Goal: Contribute content: Contribute content

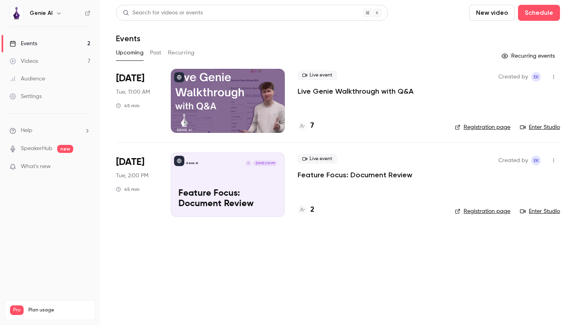
click at [553, 77] on icon "button" at bounding box center [554, 77] width 6 height 6
click at [399, 113] on div at bounding box center [288, 162] width 576 height 325
click at [329, 93] on p "Live Genie Walkthrough with Q&A" at bounding box center [356, 91] width 116 height 10
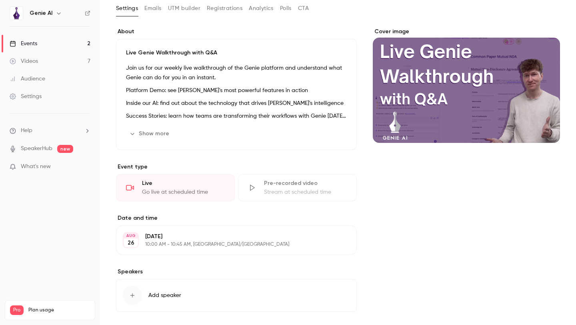
scroll to position [48, 0]
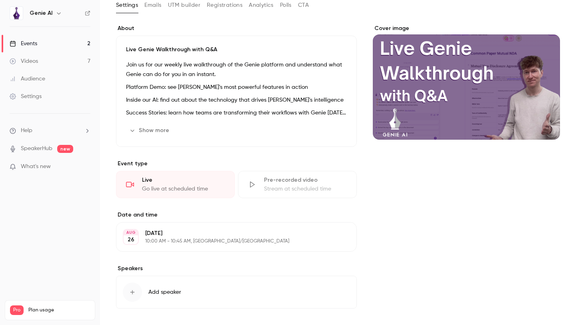
click at [275, 185] on div "Stream at scheduled time" at bounding box center [305, 189] width 83 height 8
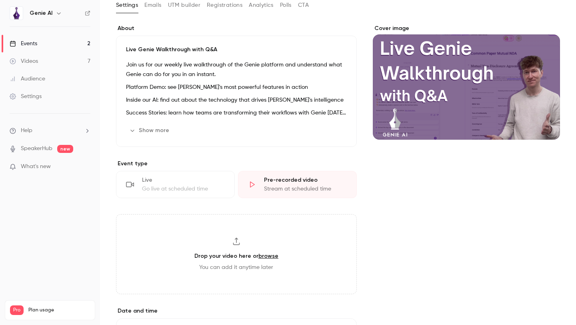
click at [268, 257] on link "browse" at bounding box center [269, 256] width 20 height 7
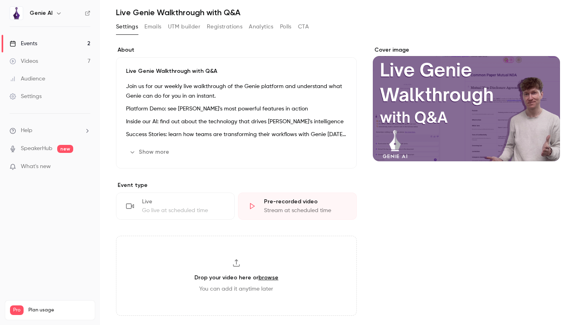
scroll to position [0, 0]
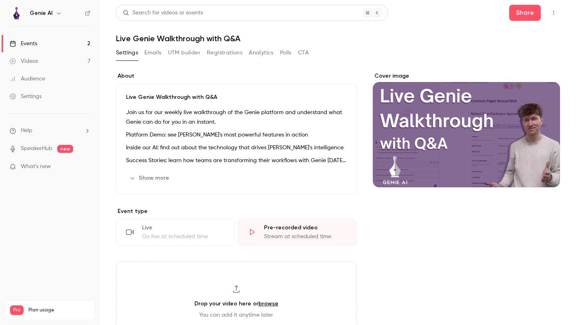
click at [39, 62] on link "Videos 7" at bounding box center [50, 61] width 100 height 18
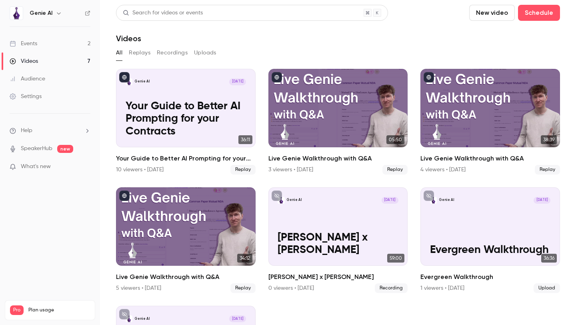
click at [33, 40] on div "Events" at bounding box center [24, 44] width 28 height 8
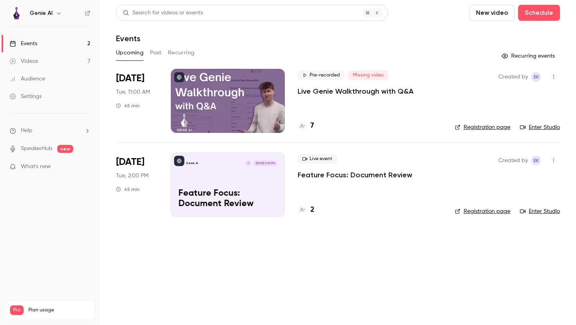
click at [339, 91] on p "Live Genie Walkthrough with Q&A" at bounding box center [356, 91] width 116 height 10
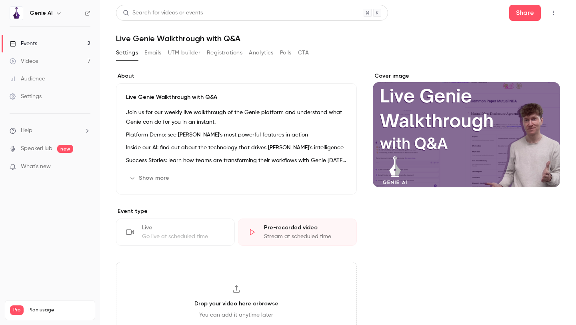
click at [267, 303] on link "browse" at bounding box center [269, 303] width 20 height 7
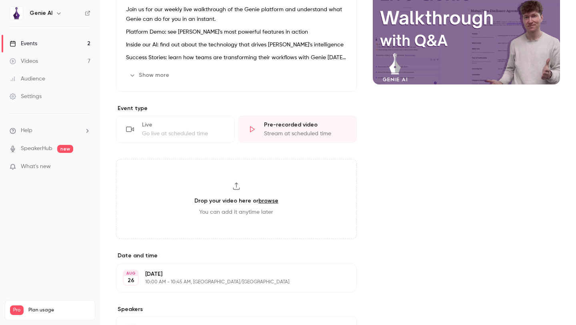
scroll to position [122, 0]
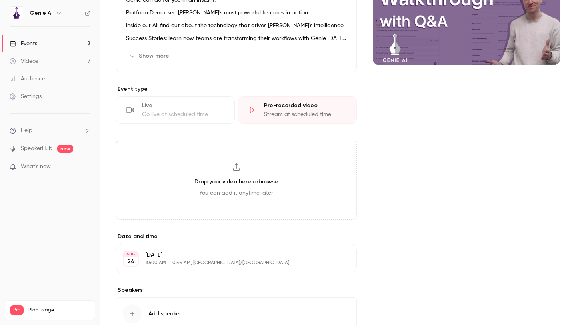
click at [236, 195] on span "You can add it anytime later" at bounding box center [236, 193] width 74 height 8
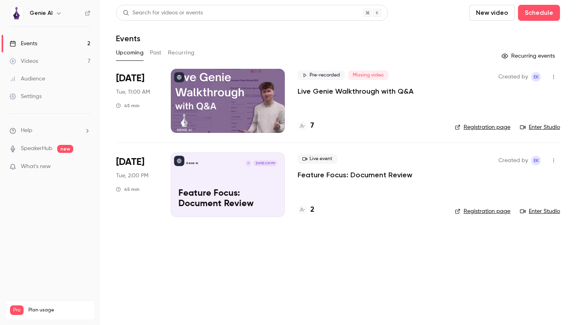
click at [29, 60] on div "Videos" at bounding box center [24, 61] width 28 height 8
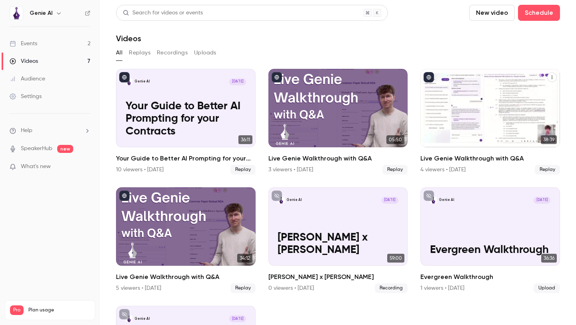
click at [552, 79] on icon "Live Genie Walkthrough with Q&A" at bounding box center [552, 77] width 5 height 5
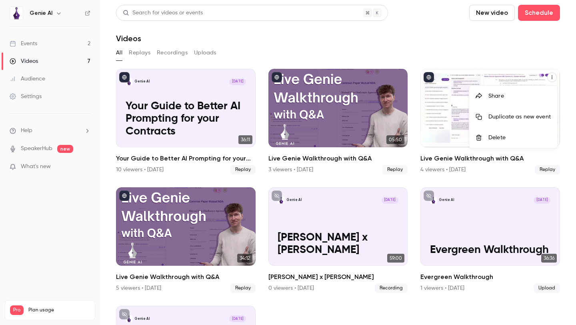
click at [497, 97] on div "Share" at bounding box center [520, 96] width 62 height 8
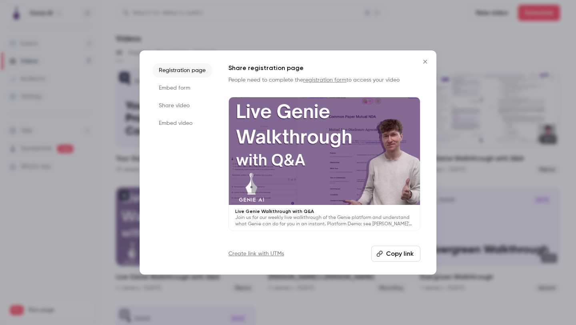
click at [424, 60] on icon "Close" at bounding box center [426, 61] width 10 height 6
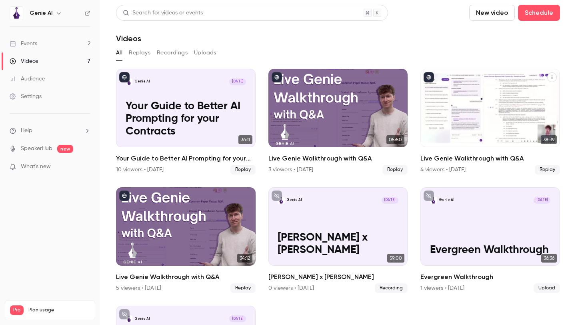
click at [505, 87] on div "Live Genie Walkthrough with Q&A" at bounding box center [491, 108] width 140 height 78
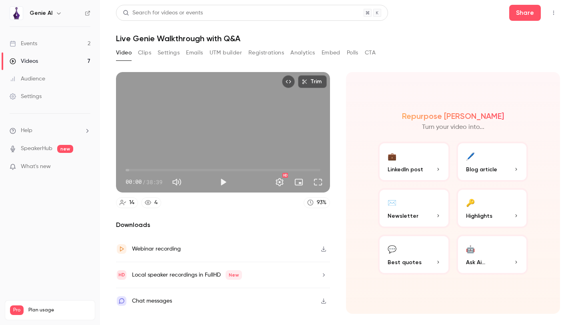
click at [324, 250] on icon "button" at bounding box center [324, 249] width 6 height 6
click at [33, 41] on div "Events" at bounding box center [24, 44] width 28 height 8
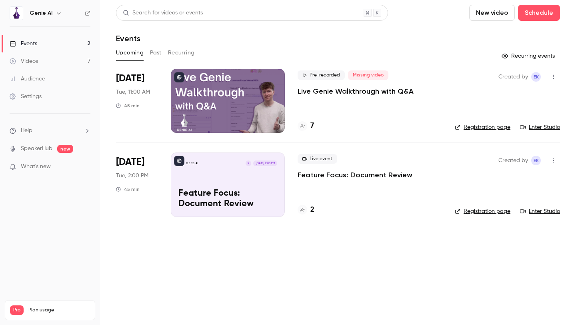
click at [345, 90] on p "Live Genie Walkthrough with Q&A" at bounding box center [356, 91] width 116 height 10
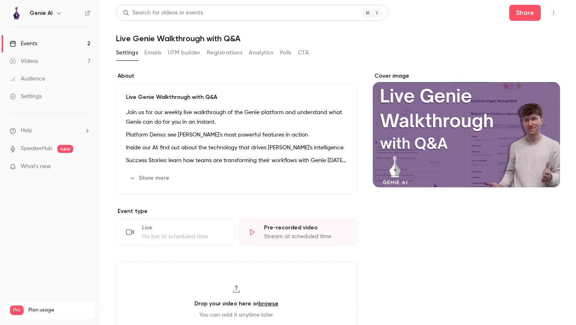
click at [243, 287] on div "Drop your video here or browse You can add it anytime later" at bounding box center [236, 302] width 241 height 80
type input "**********"
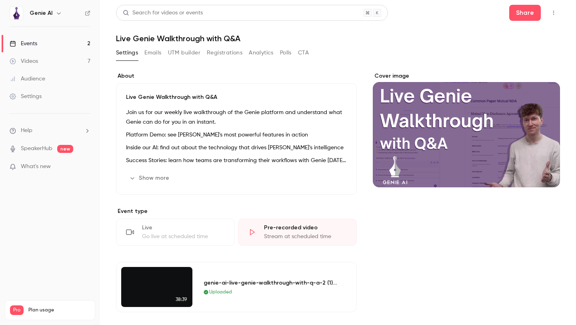
click at [33, 42] on div "Events" at bounding box center [24, 44] width 28 height 8
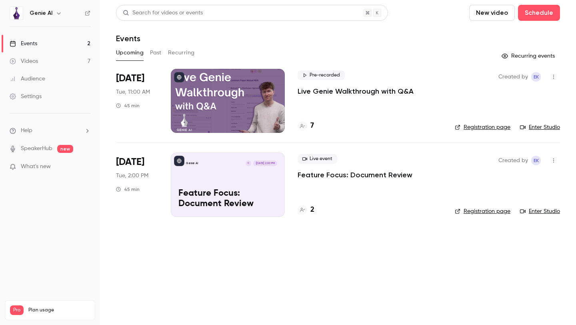
click at [326, 90] on p "Live Genie Walkthrough with Q&A" at bounding box center [356, 91] width 116 height 10
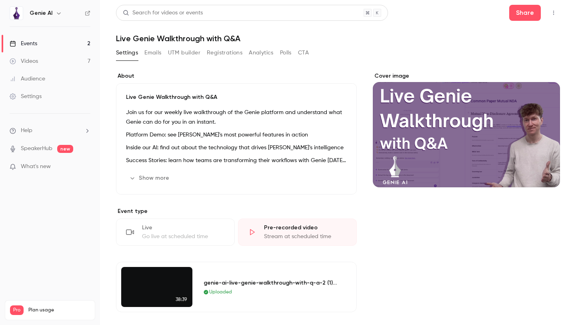
click at [226, 51] on button "Registrations" at bounding box center [225, 52] width 36 height 13
